Goal: Task Accomplishment & Management: Use online tool/utility

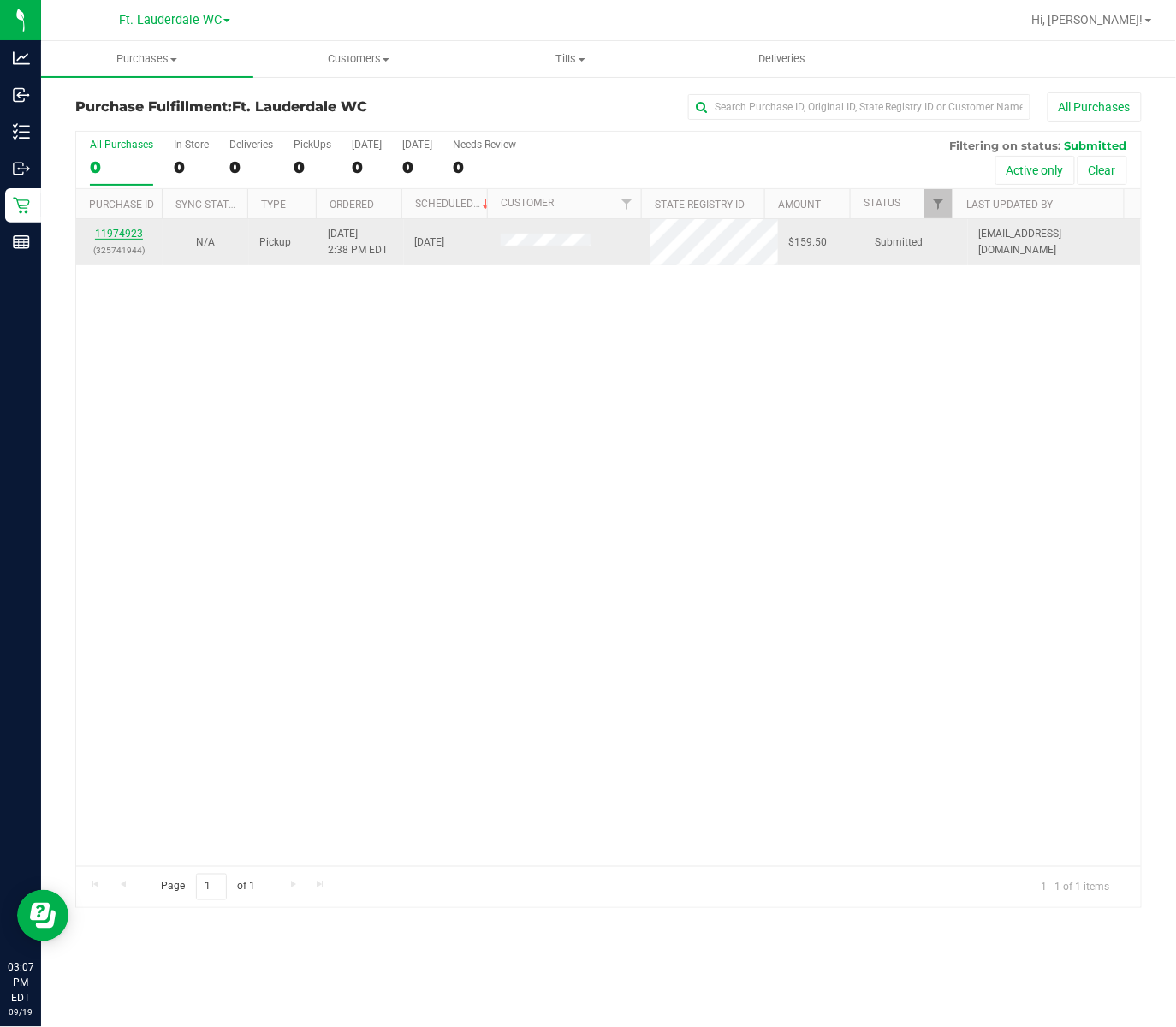
click at [111, 233] on link "11974923" at bounding box center [119, 233] width 48 height 12
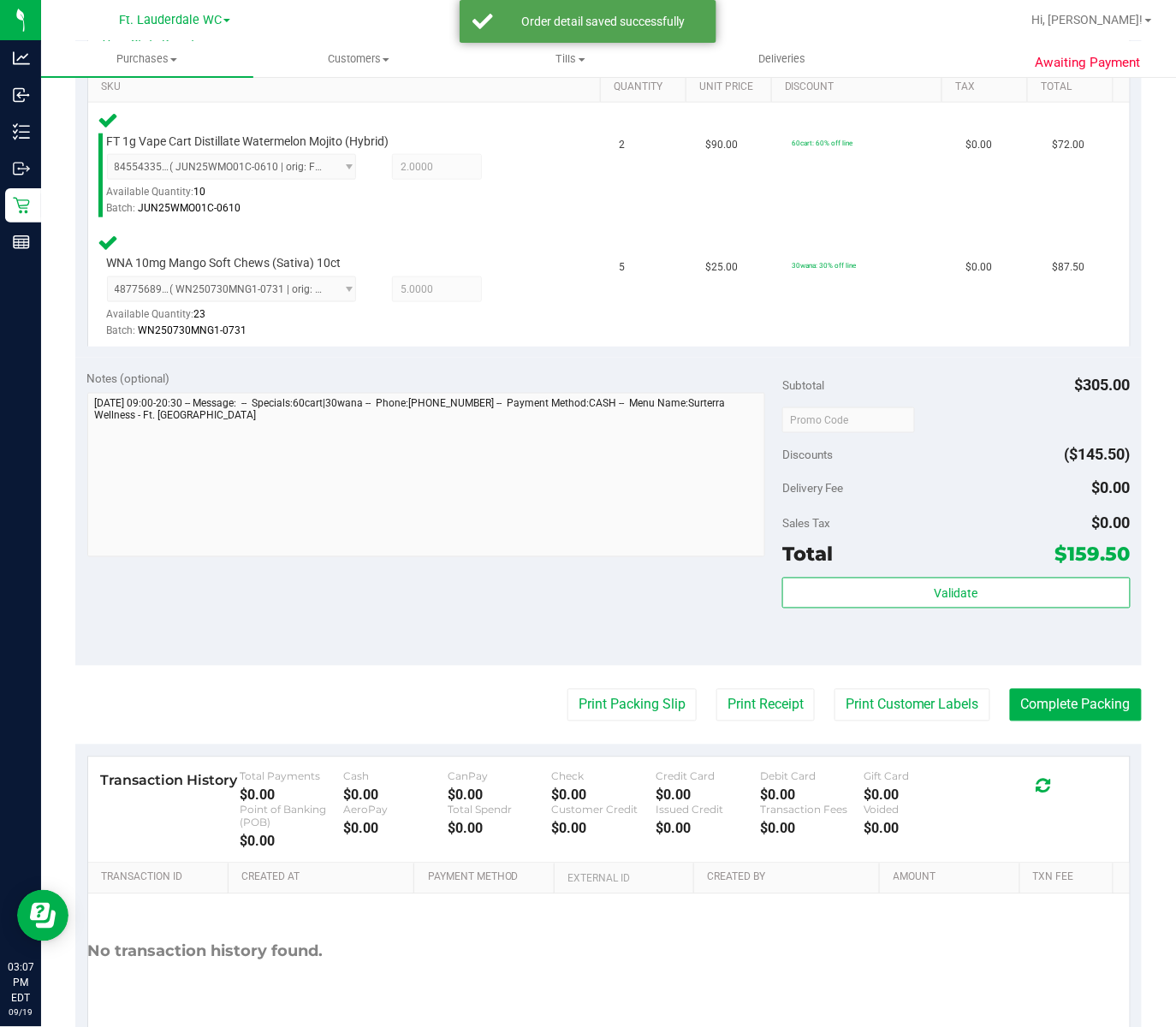
scroll to position [462, 0]
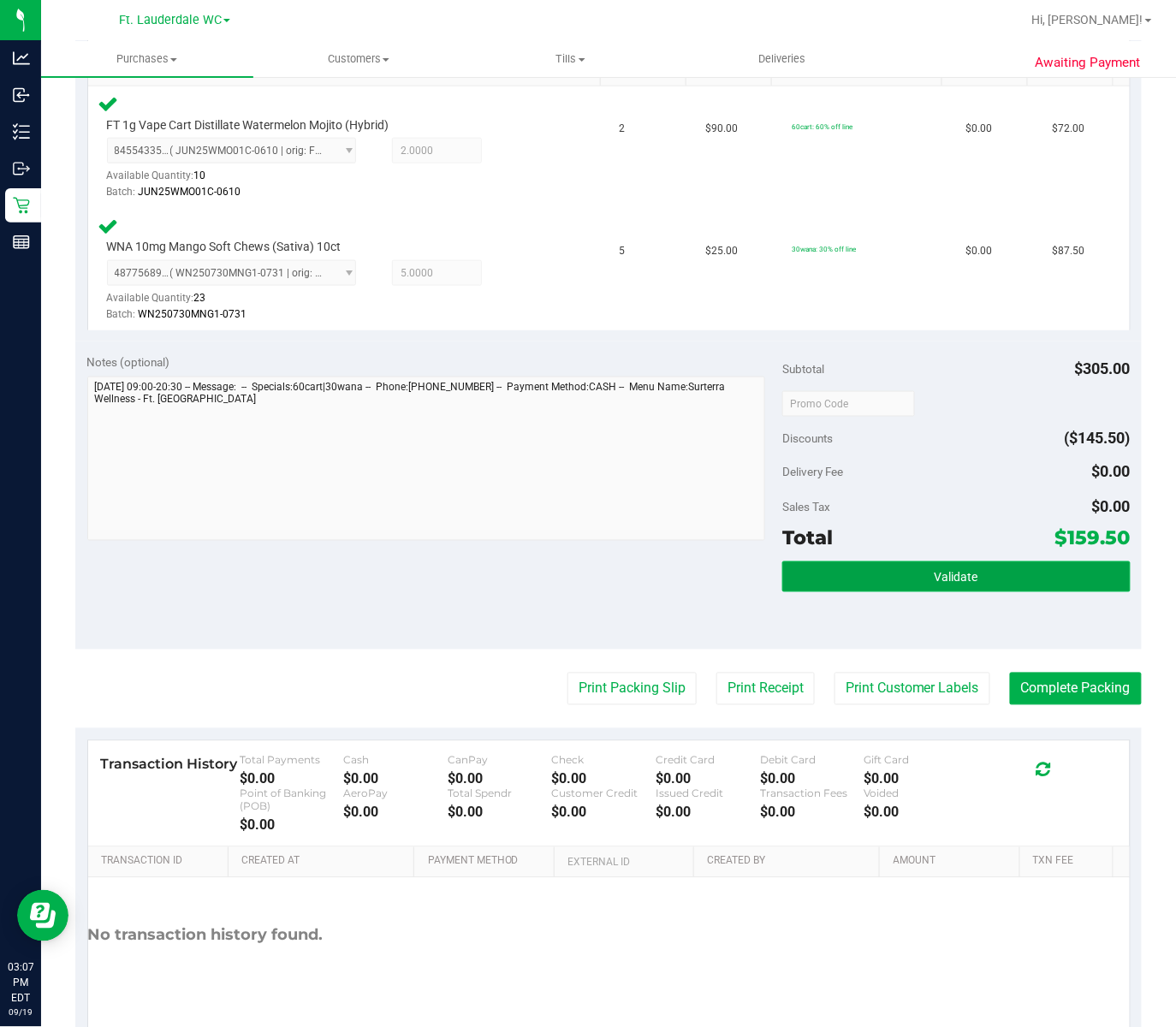
click at [878, 561] on button "Validate" at bounding box center [957, 576] width 348 height 31
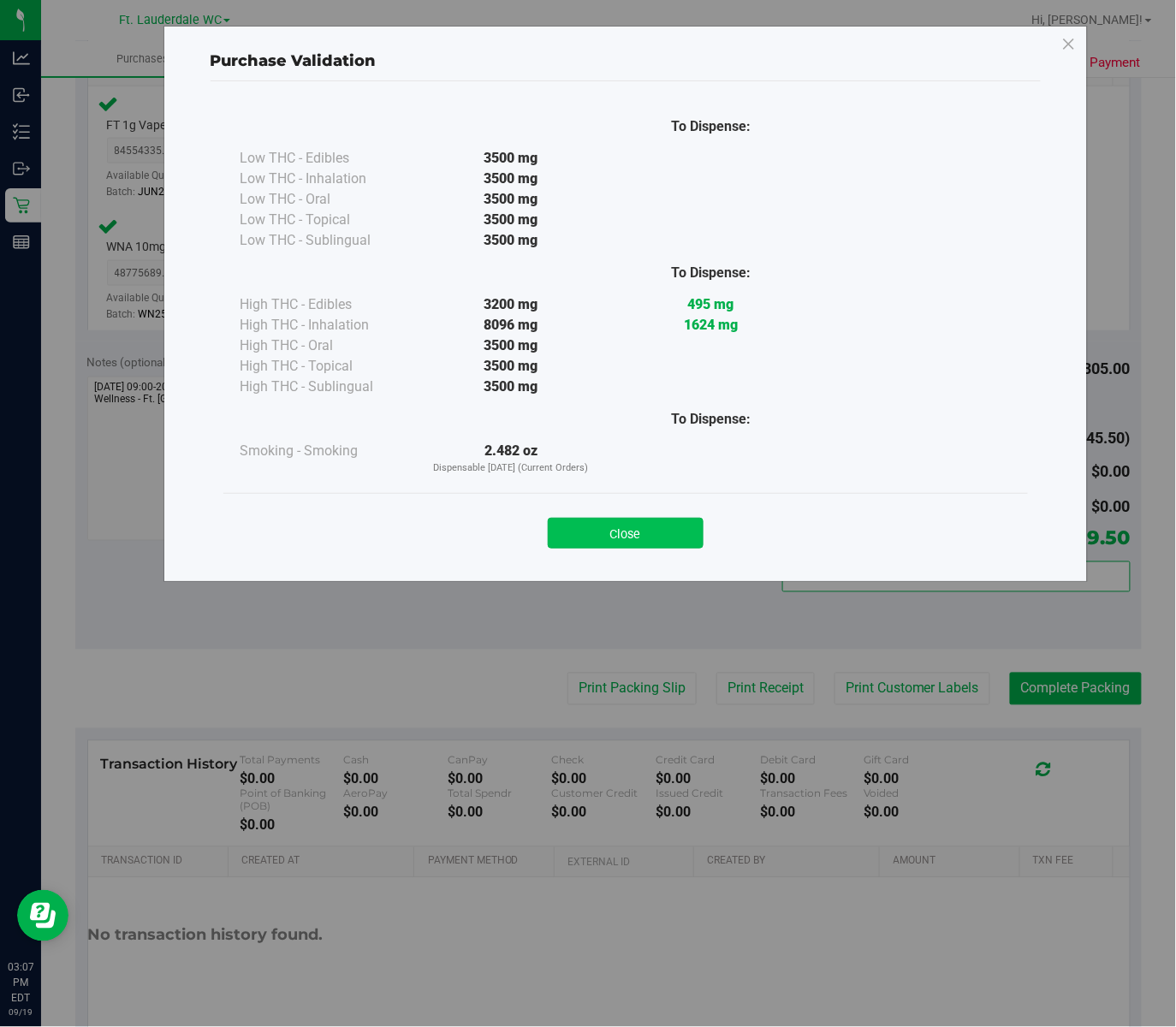
click at [649, 541] on button "Close" at bounding box center [626, 532] width 156 height 31
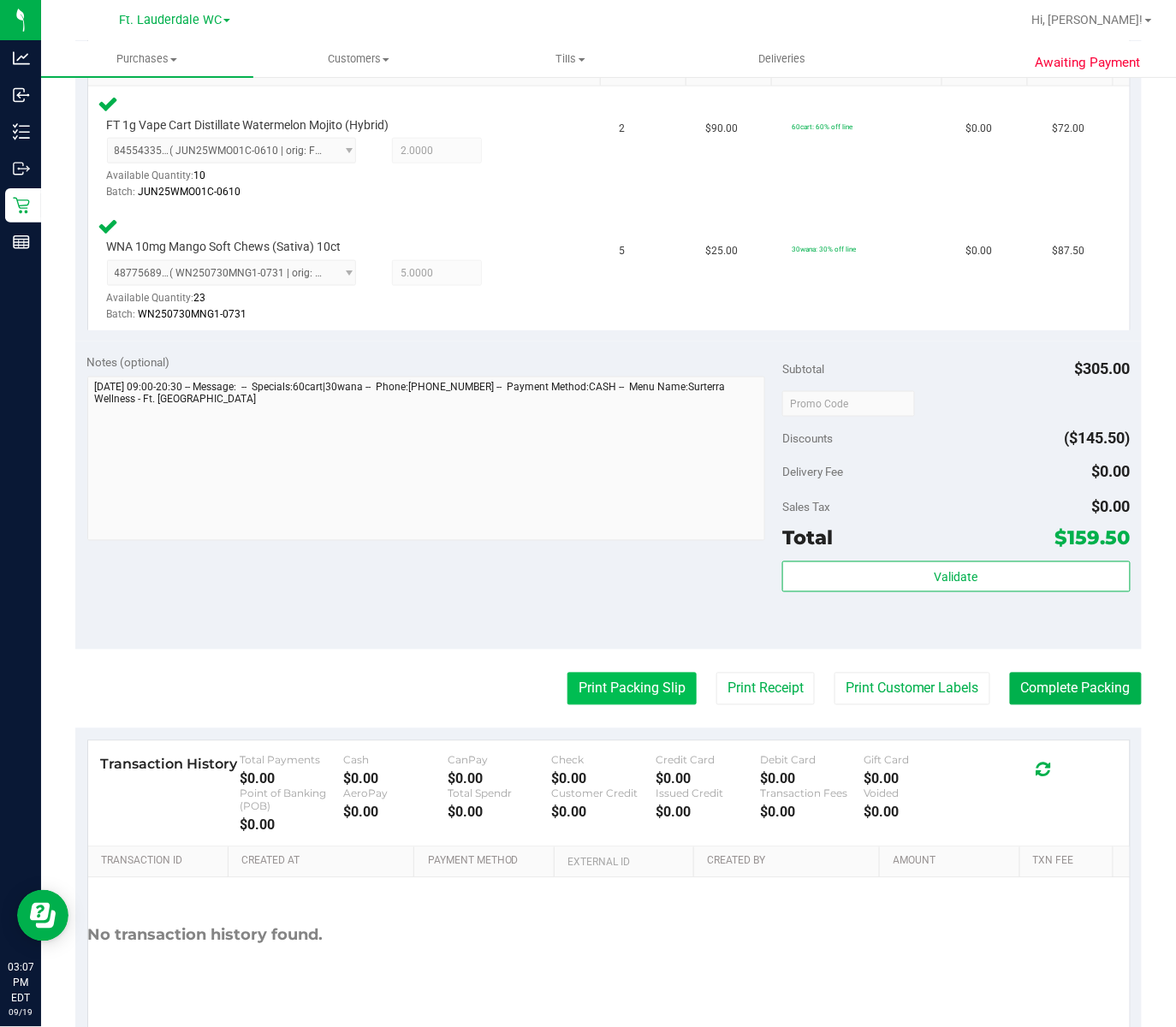
click at [596, 673] on button "Print Packing Slip" at bounding box center [632, 689] width 129 height 32
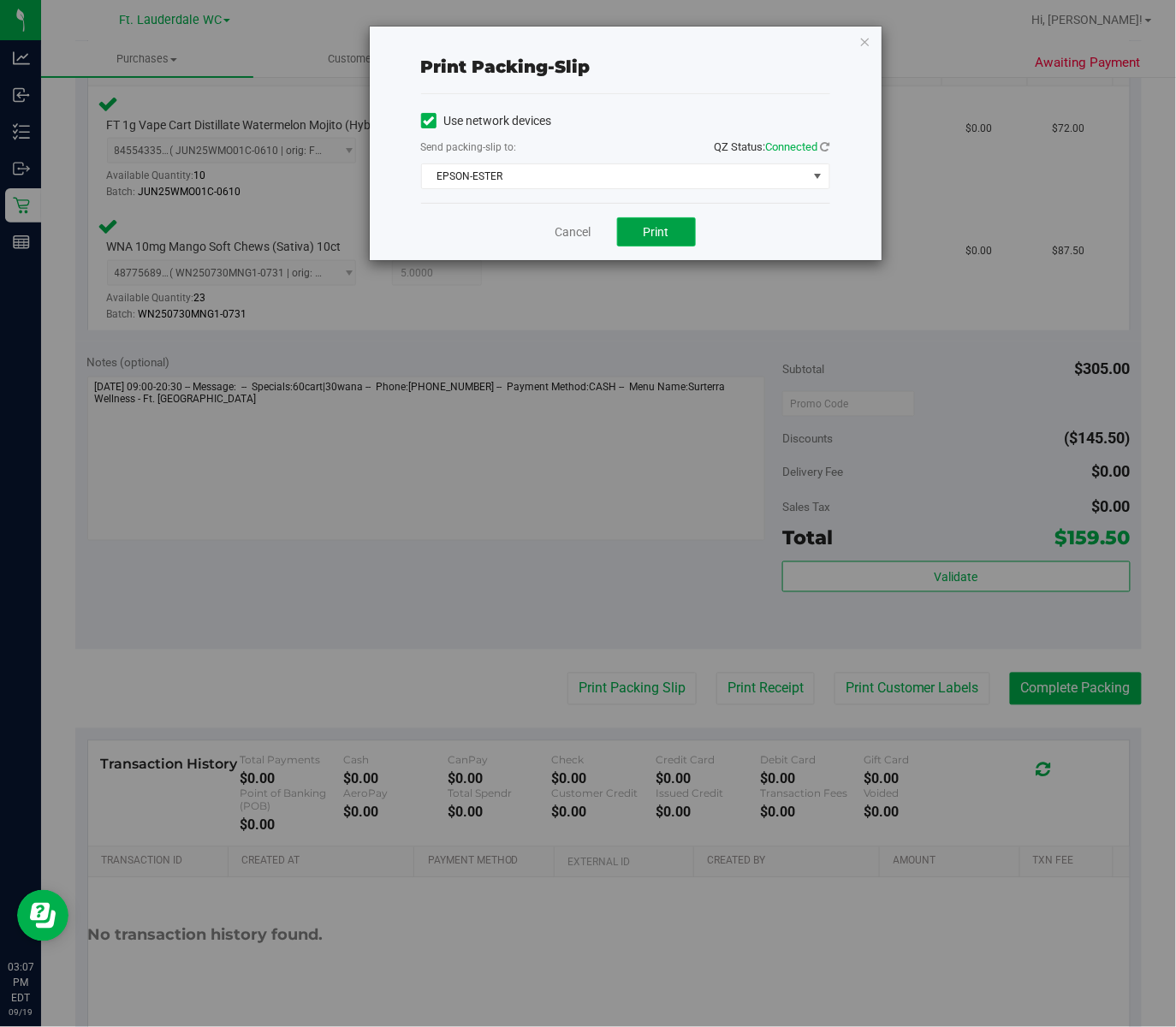
click at [647, 237] on span "Print" at bounding box center [656, 232] width 25 height 14
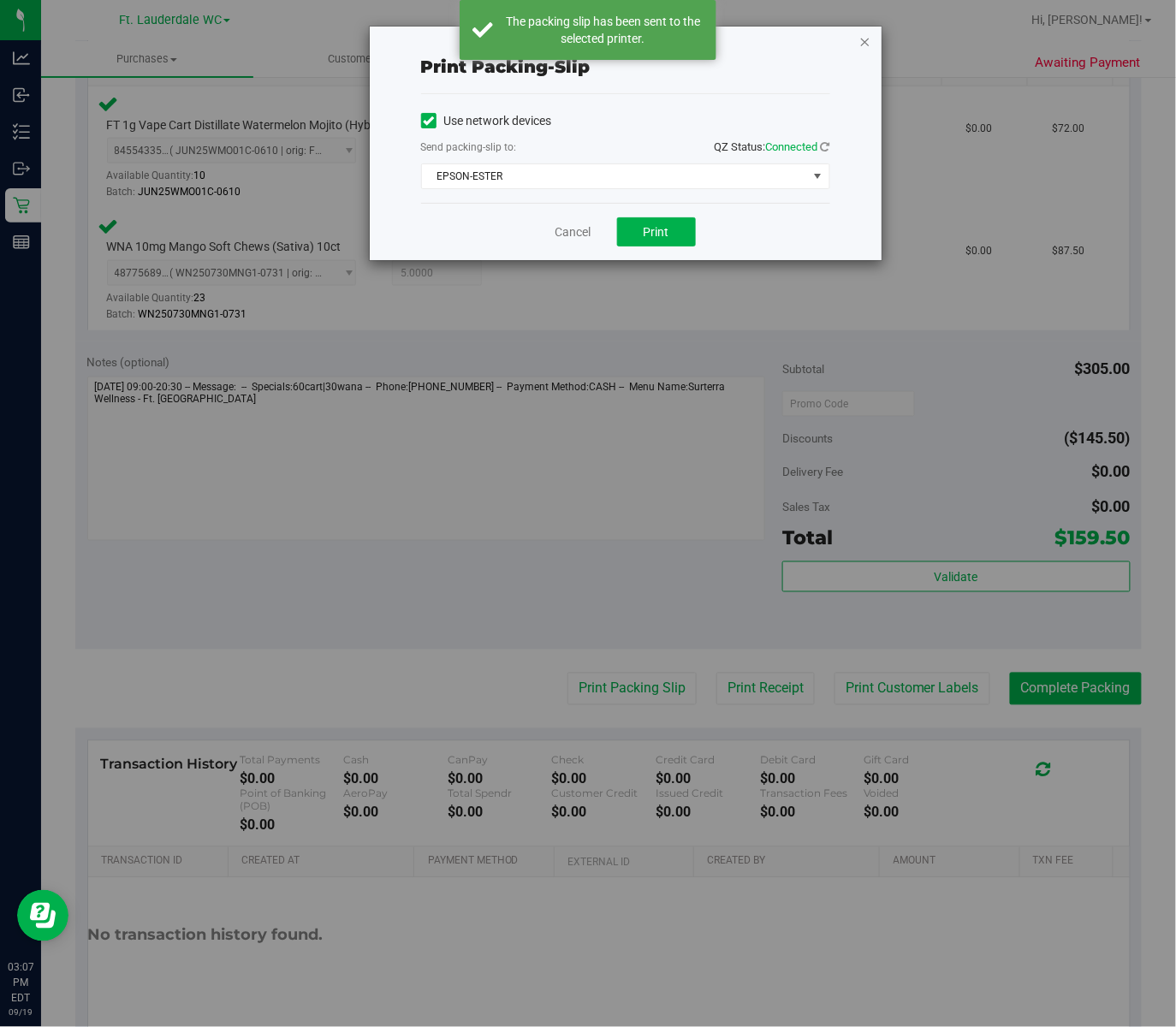
click at [870, 42] on icon "button" at bounding box center [866, 40] width 12 height 20
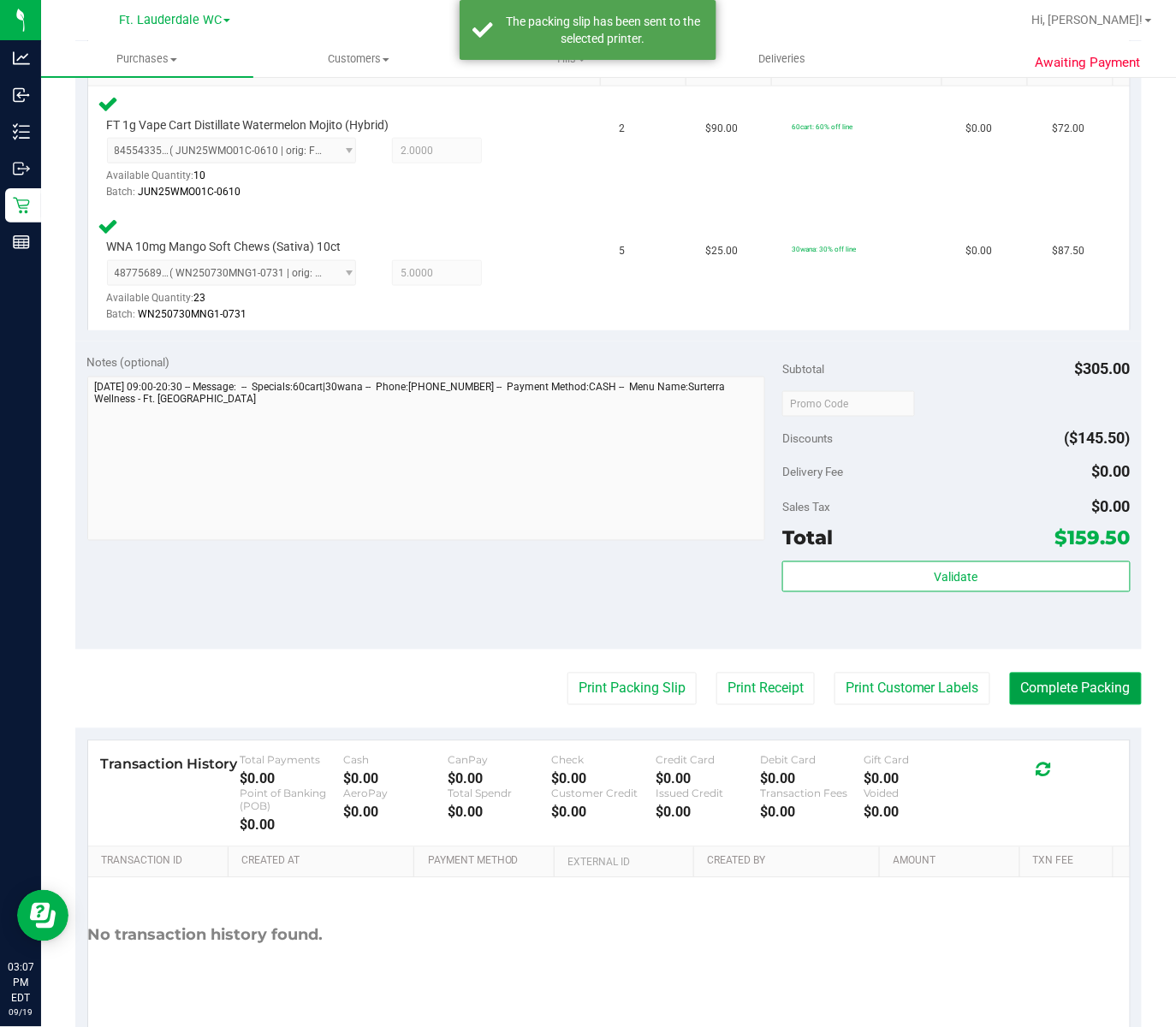
click at [1059, 673] on button "Complete Packing" at bounding box center [1075, 689] width 132 height 32
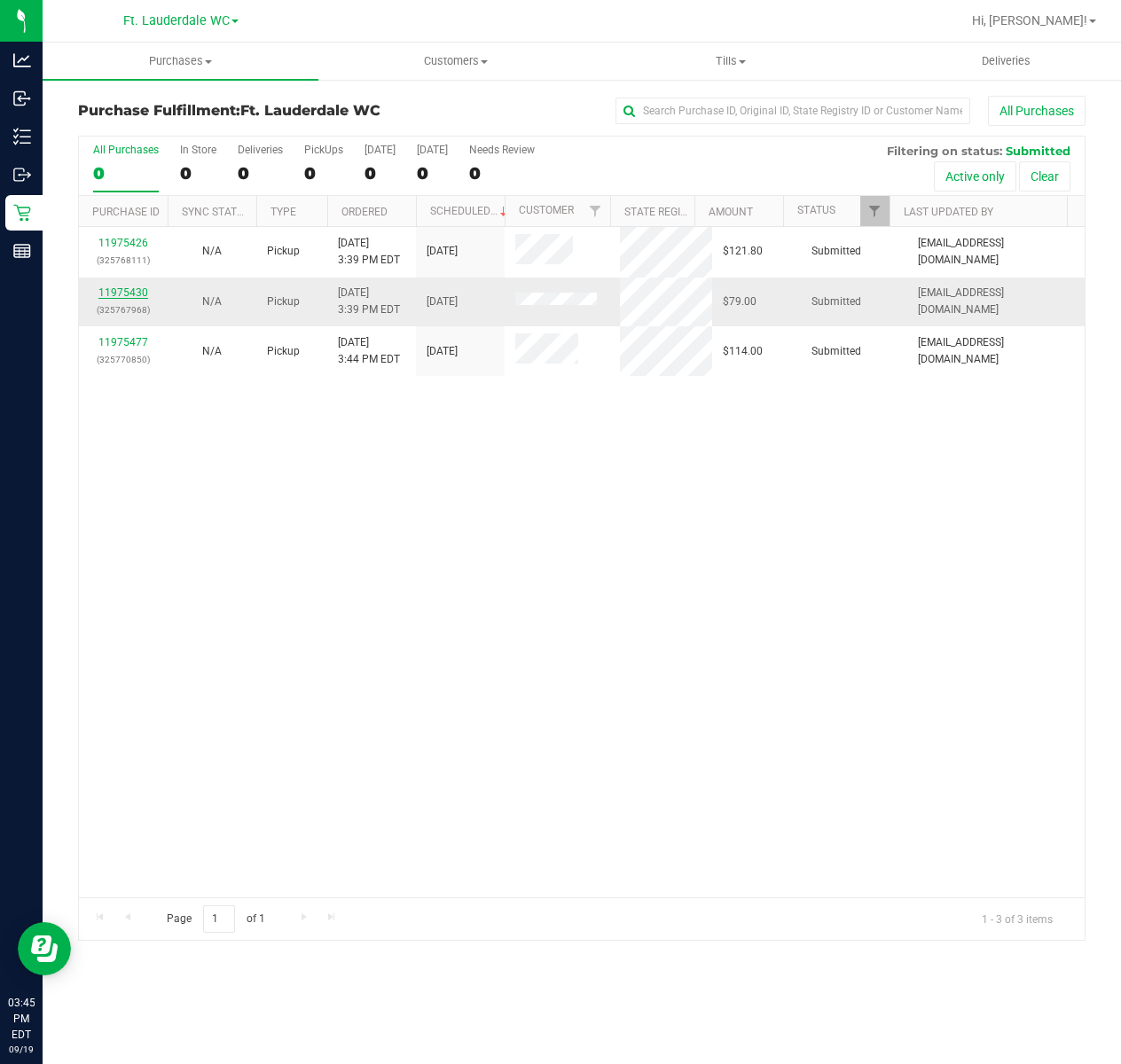
click at [129, 288] on link "11975430" at bounding box center [123, 292] width 50 height 13
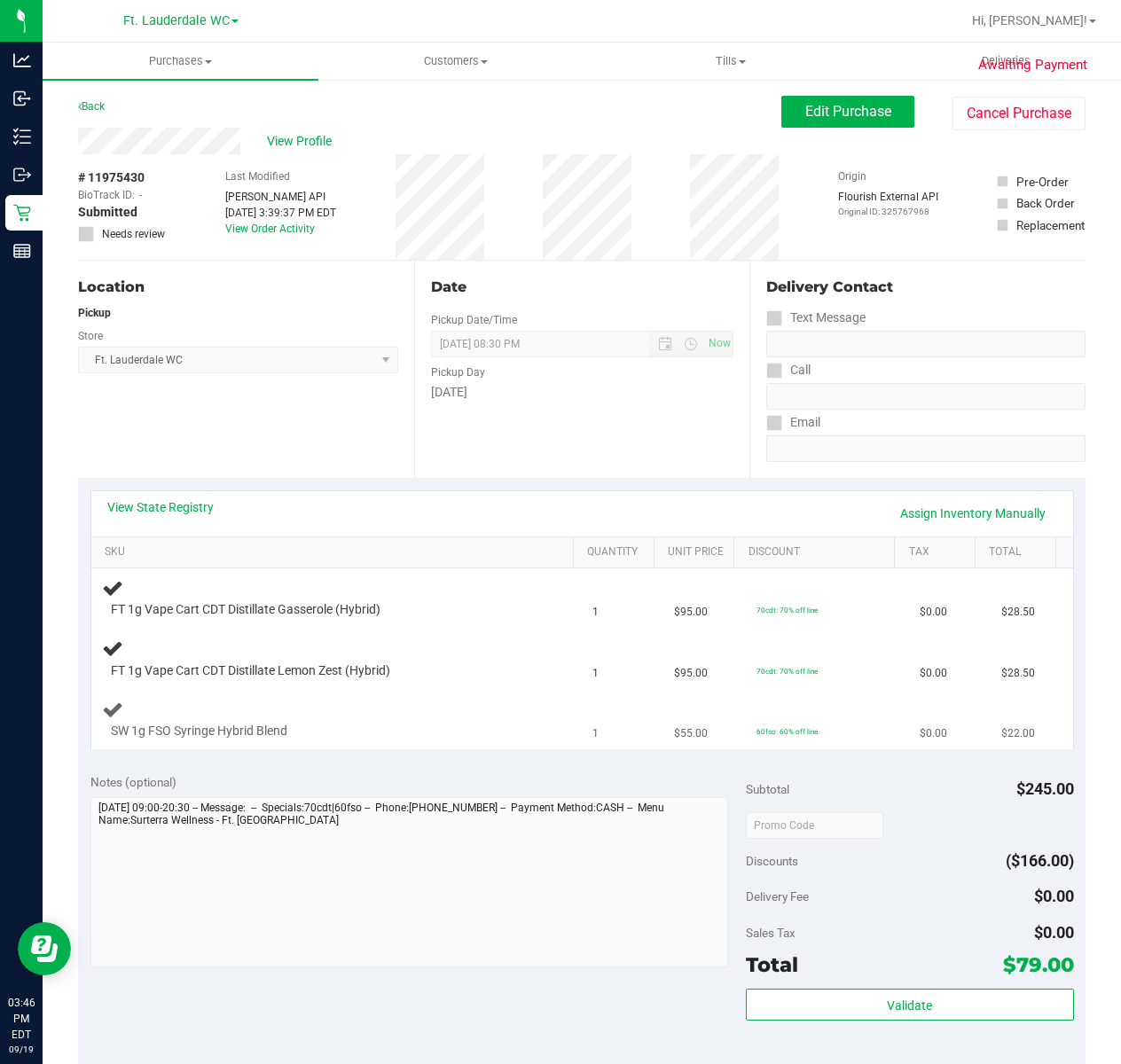
click at [424, 724] on div "SW 1g FSO Syringe Hybrid Blend" at bounding box center [318, 732] width 432 height 18
click at [444, 741] on div at bounding box center [321, 740] width 423 height 1
click at [454, 663] on div "FT 1g Vape Cart CDT Distillate Lemon Zest (Hybrid)" at bounding box center [318, 671] width 432 height 18
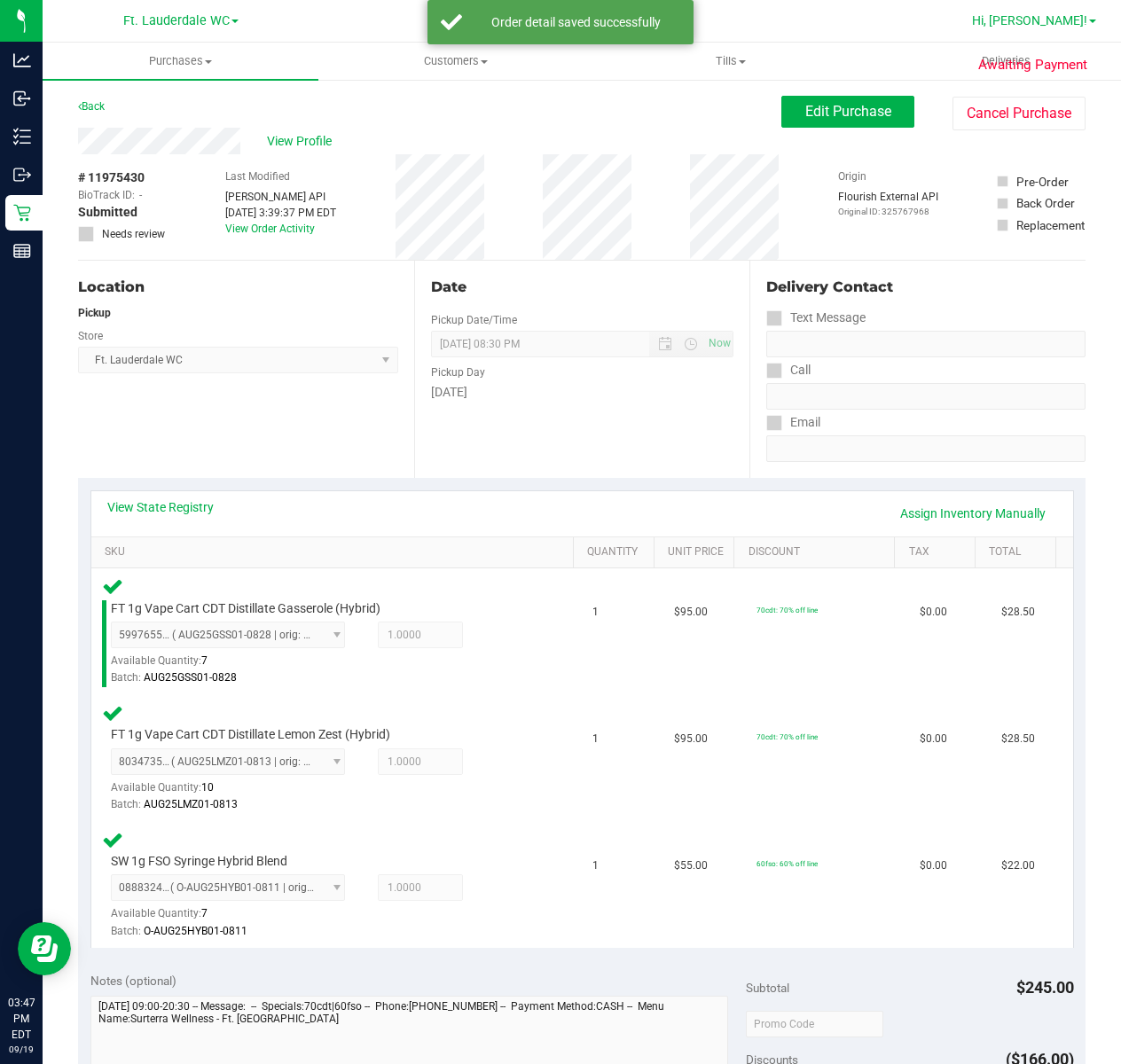
click at [1061, 29] on link "Hi, [PERSON_NAME]!" at bounding box center [1033, 21] width 139 height 19
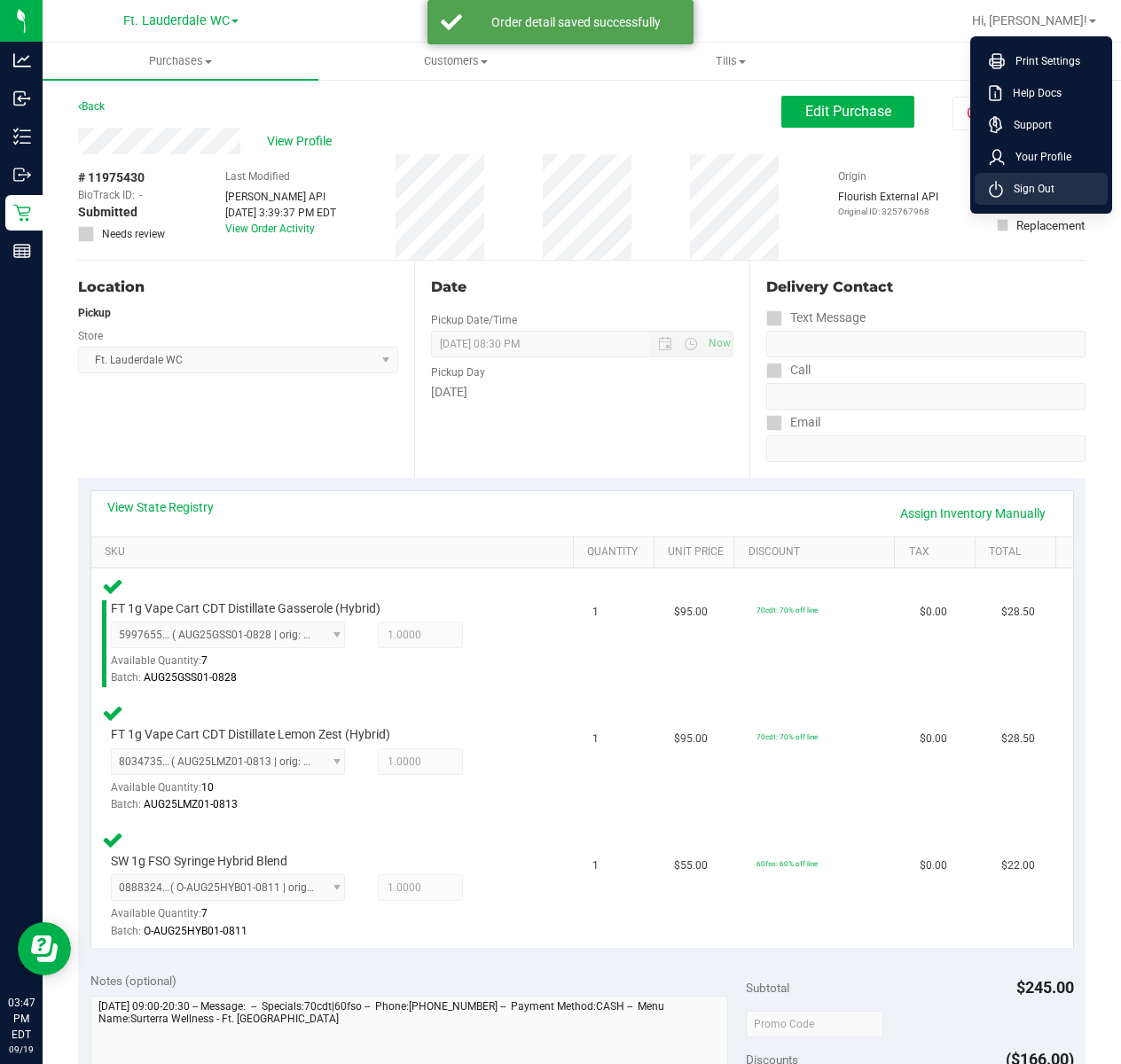
click at [1016, 185] on span "Sign Out" at bounding box center [1028, 189] width 52 height 18
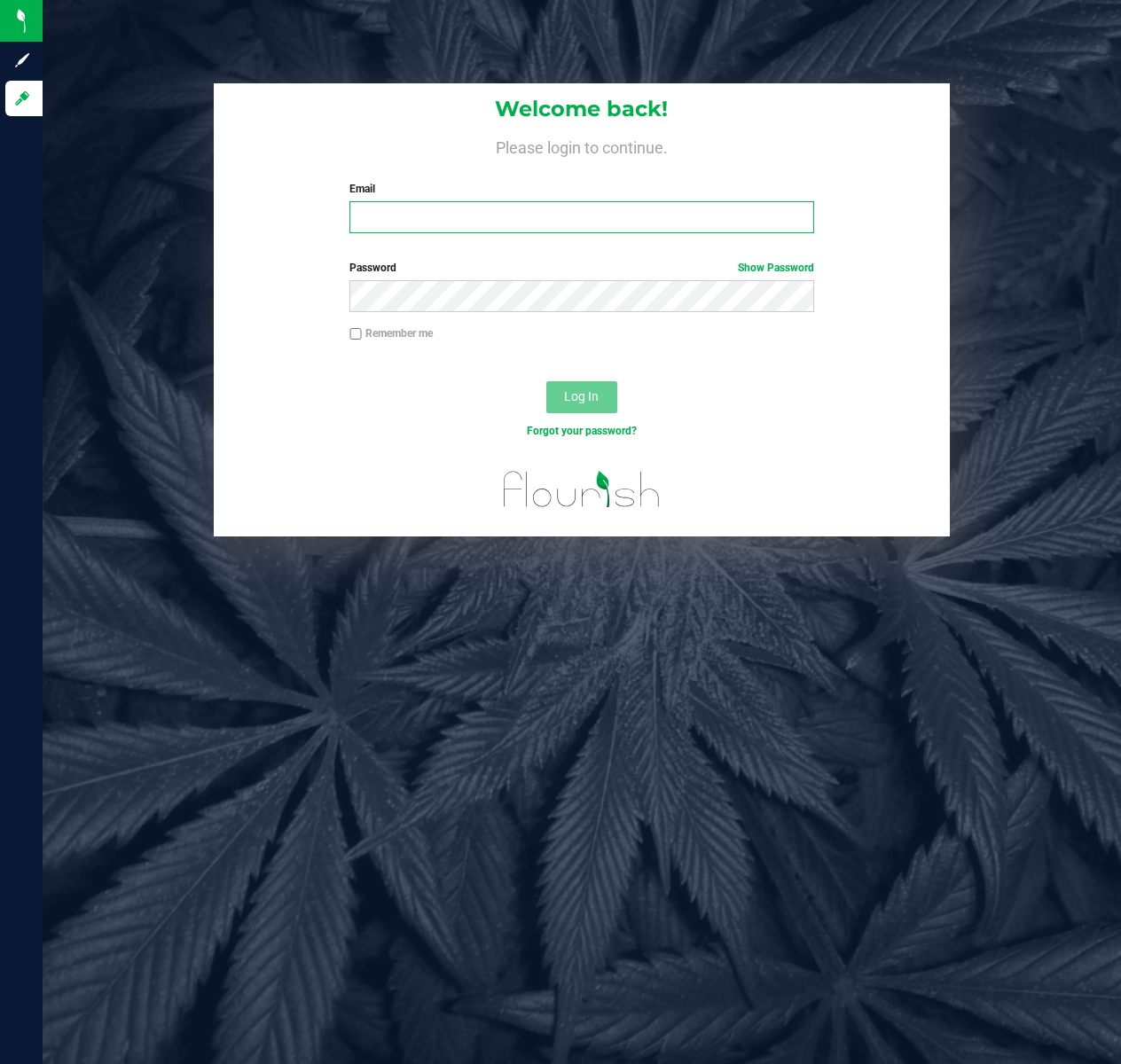
click at [419, 221] on input "Email" at bounding box center [581, 216] width 465 height 32
type input "[PERSON_NAME][EMAIL_ADDRESS][DOMAIN_NAME]"
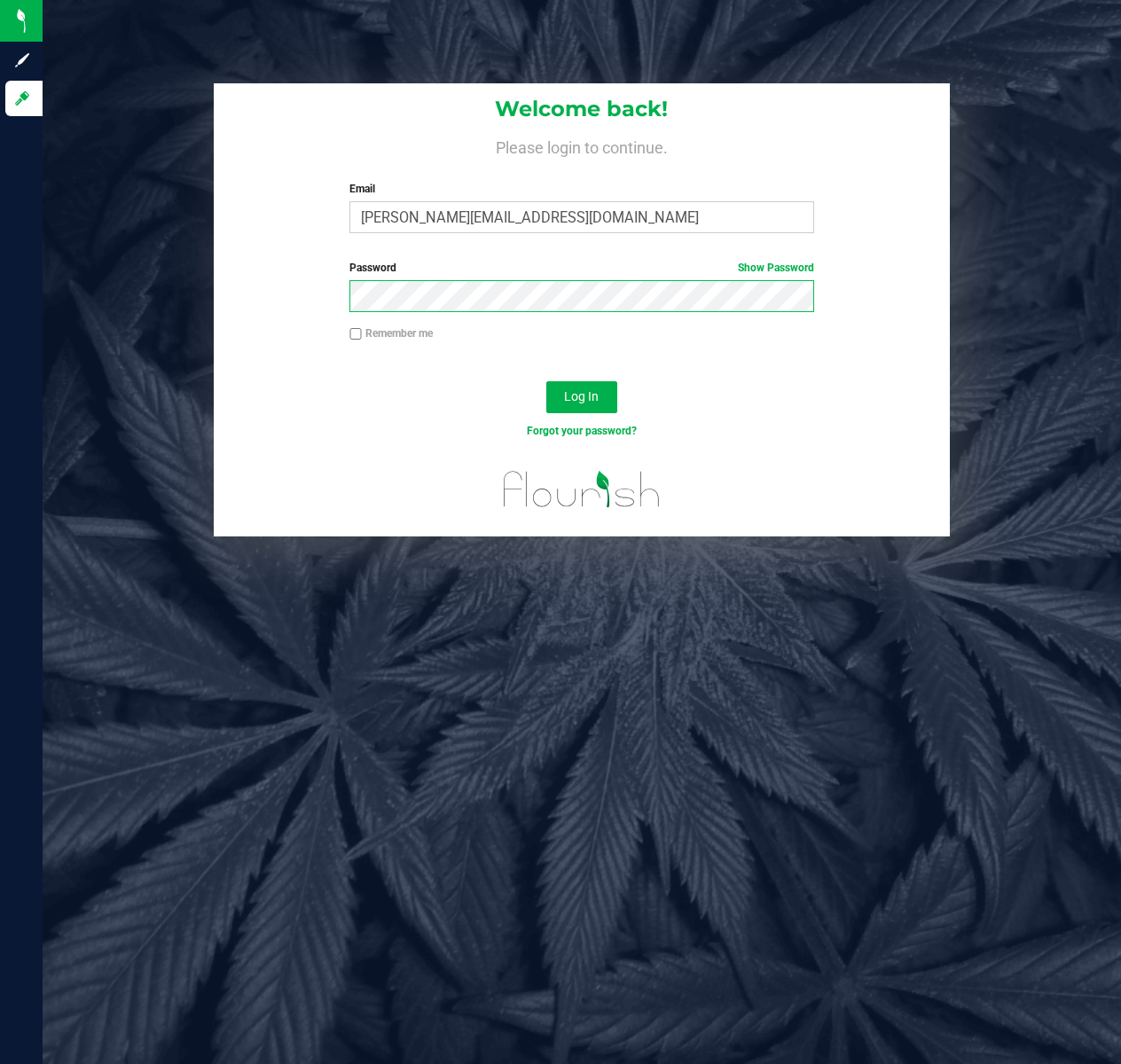
click at [546, 381] on button "Log In" at bounding box center [581, 397] width 71 height 32
